Goal: Task Accomplishment & Management: Complete application form

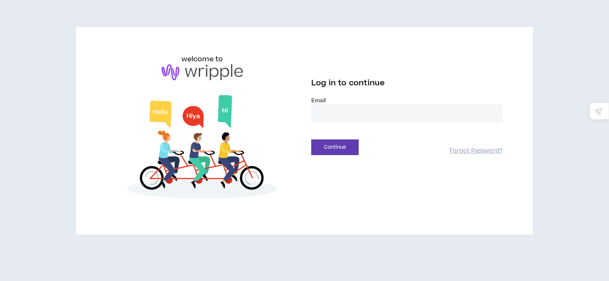
type input "**********"
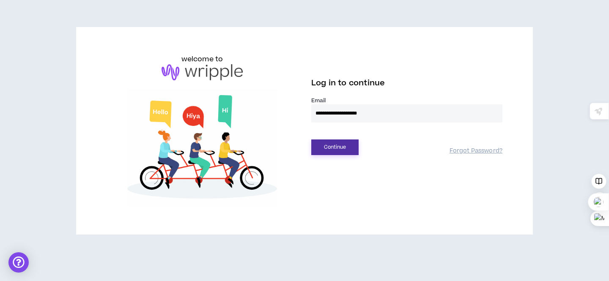
click at [345, 146] on button "Continue" at bounding box center [334, 148] width 47 height 16
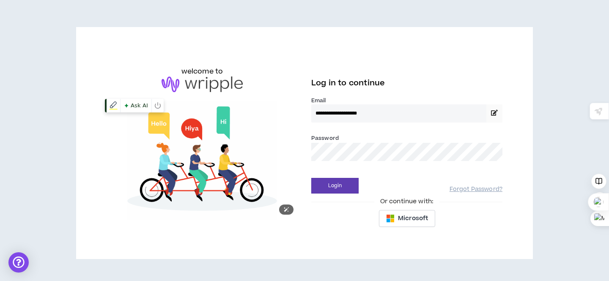
click at [278, 165] on img at bounding box center [202, 160] width 191 height 119
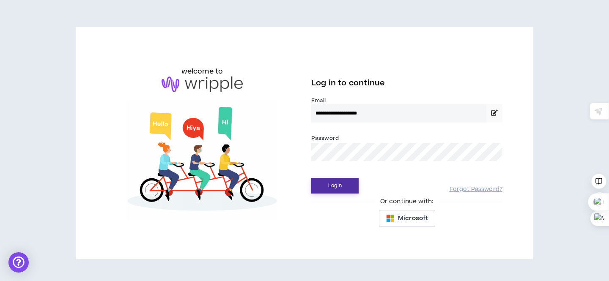
click at [337, 187] on button "Login" at bounding box center [334, 186] width 47 height 16
